Goal: Information Seeking & Learning: Find specific fact

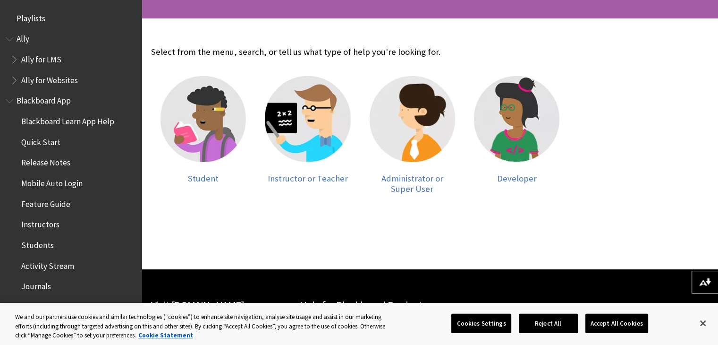
scroll to position [176, 0]
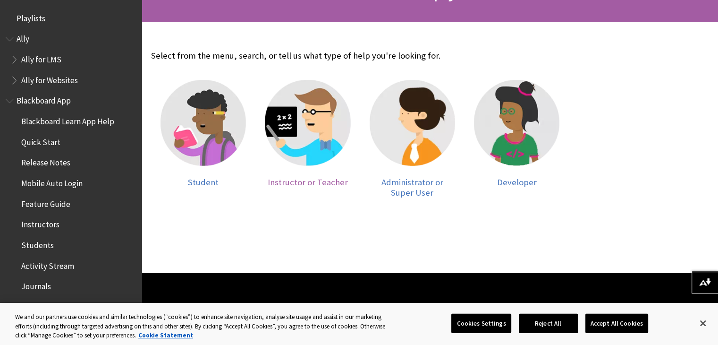
click at [305, 143] on img at bounding box center [307, 122] width 85 height 85
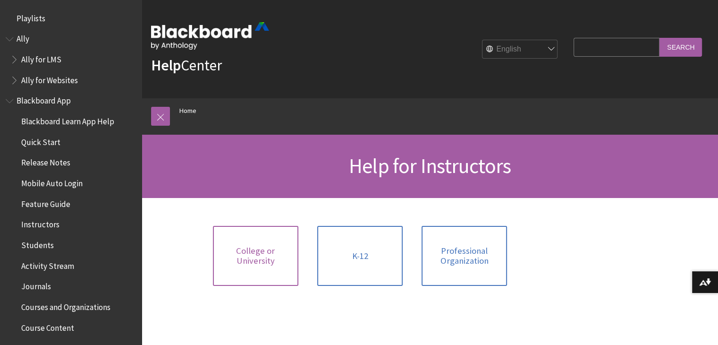
click at [261, 267] on link "College or University" at bounding box center [255, 256] width 85 height 60
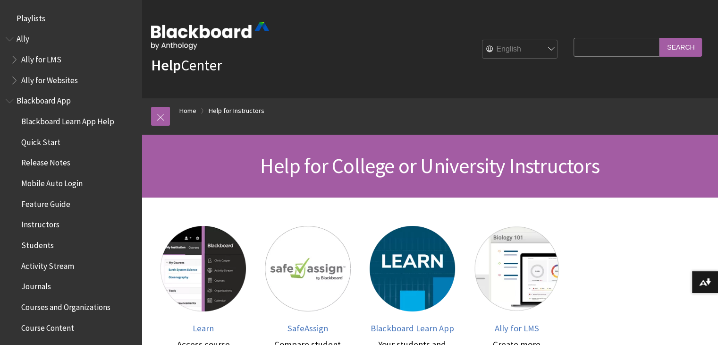
click at [597, 50] on input "Search Query" at bounding box center [617, 47] width 86 height 18
type input "how to log in as faculty"
click at [660, 38] on input "Search" at bounding box center [681, 47] width 43 height 18
